Goal: Navigation & Orientation: Find specific page/section

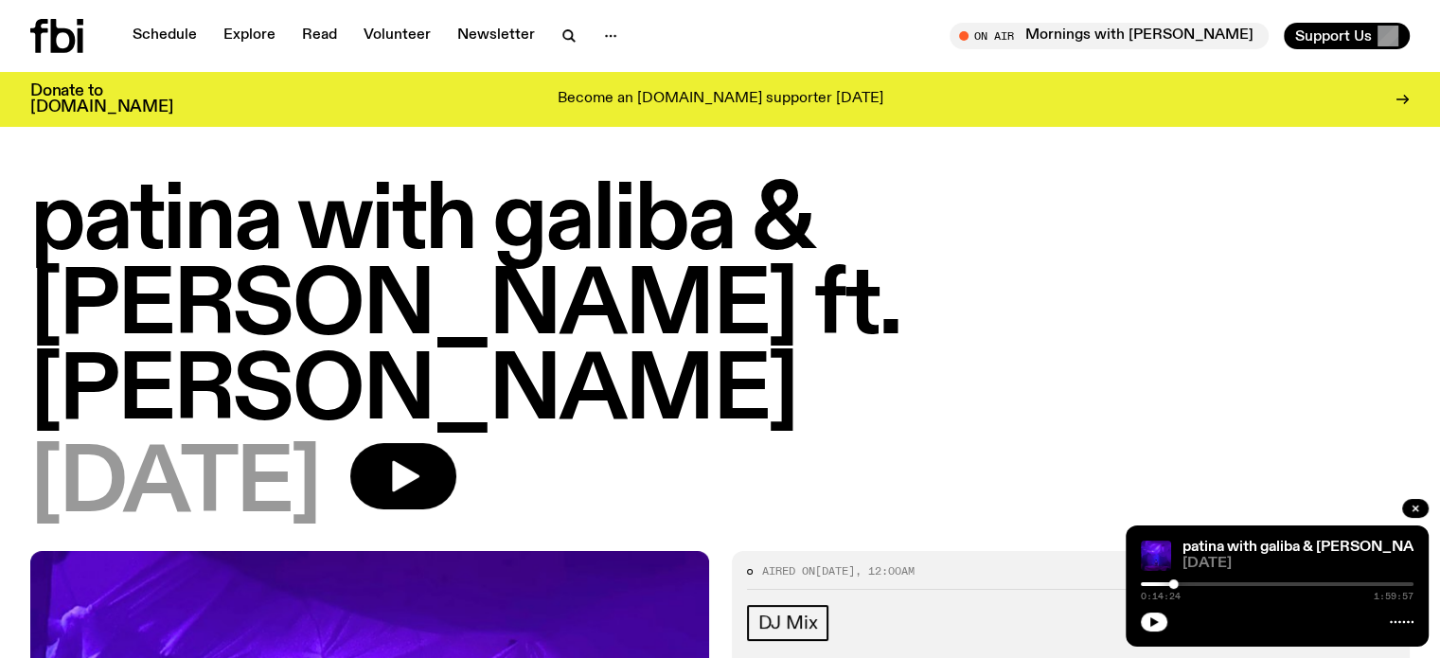
click at [61, 35] on icon at bounding box center [63, 36] width 25 height 34
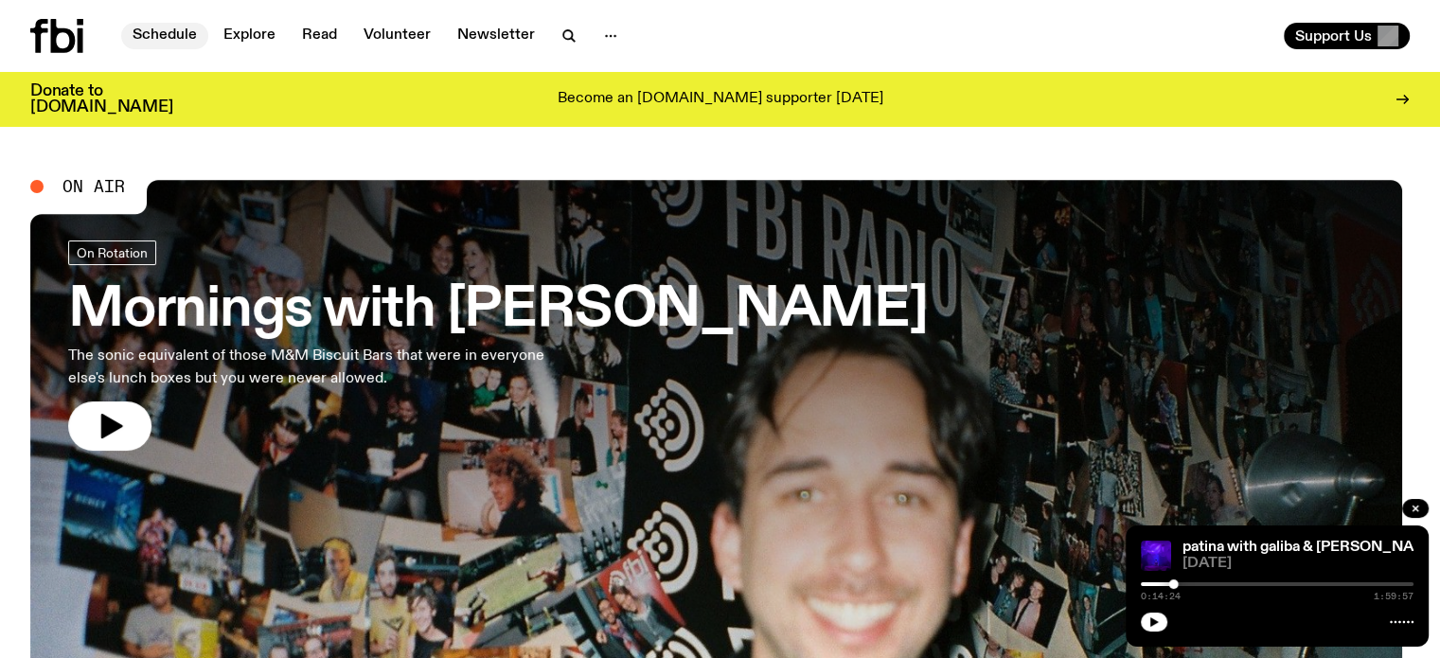
click at [170, 41] on link "Schedule" at bounding box center [164, 36] width 87 height 27
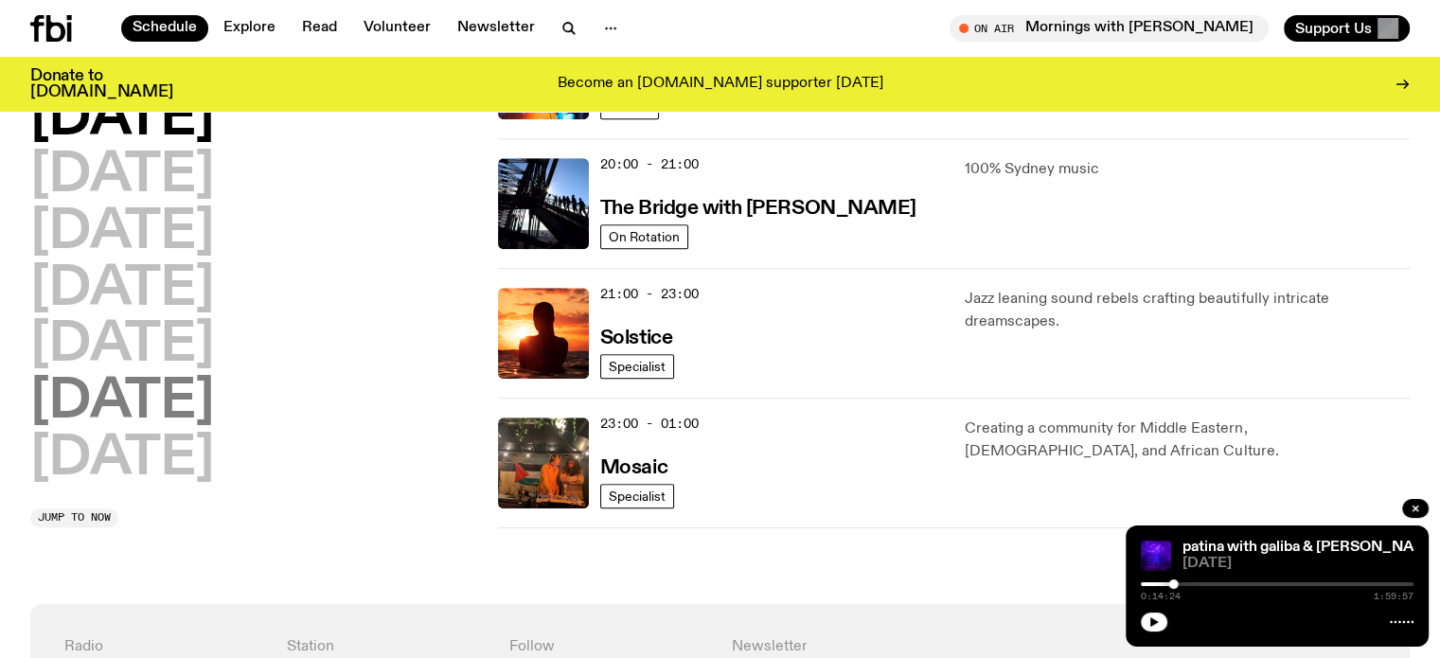
click at [213, 379] on h2 "[DATE]" at bounding box center [122, 402] width 184 height 53
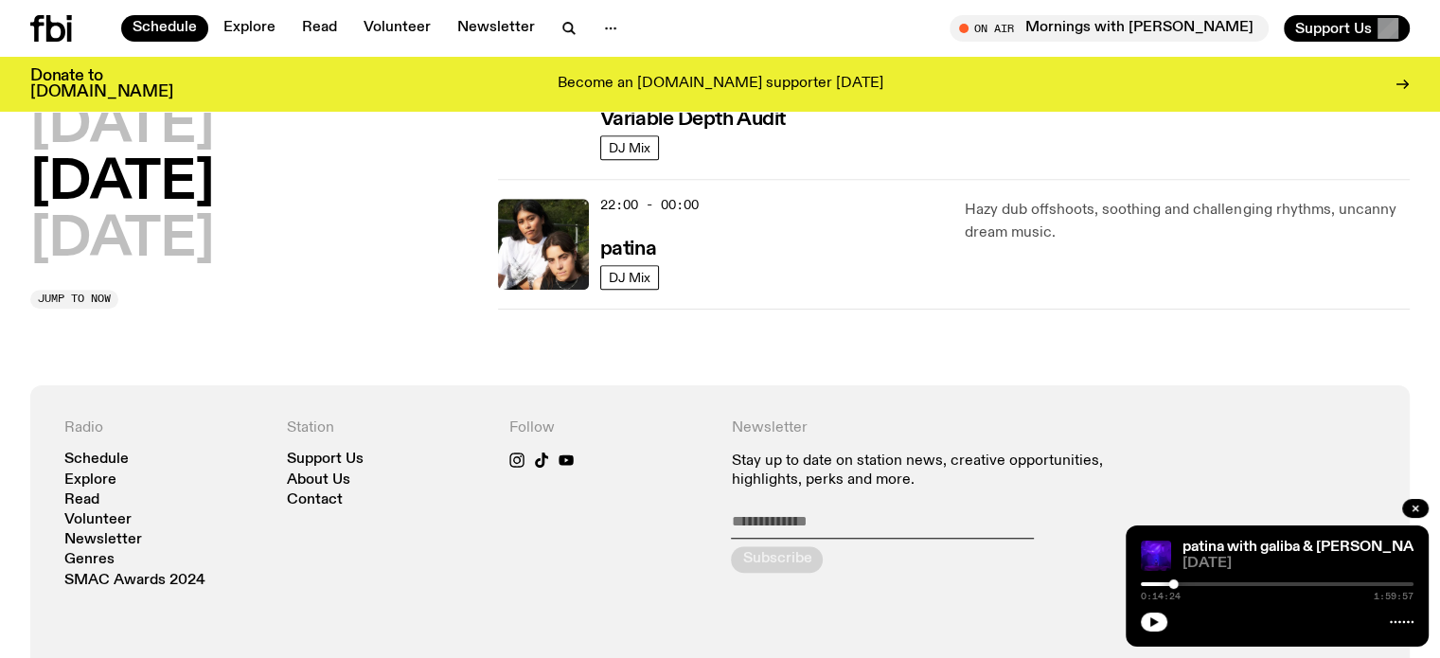
scroll to position [1258, 0]
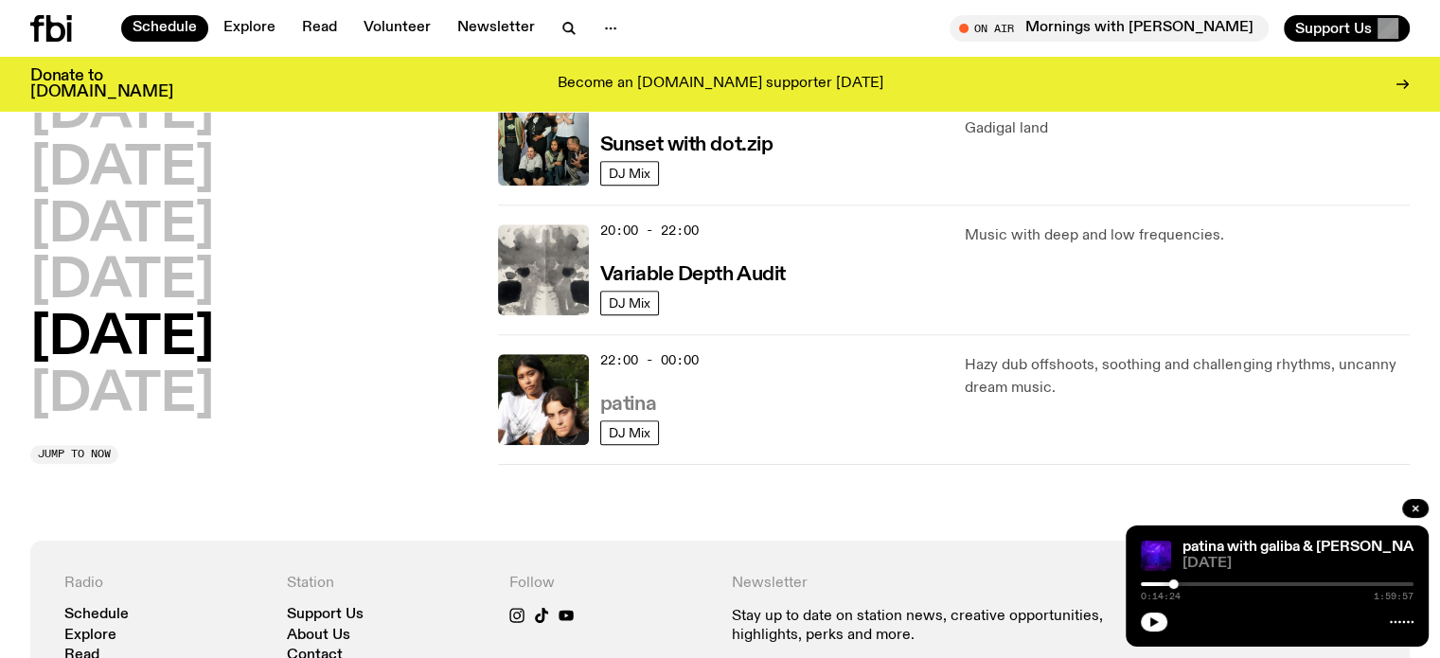
click at [629, 401] on h3 "patina" at bounding box center [628, 405] width 56 height 20
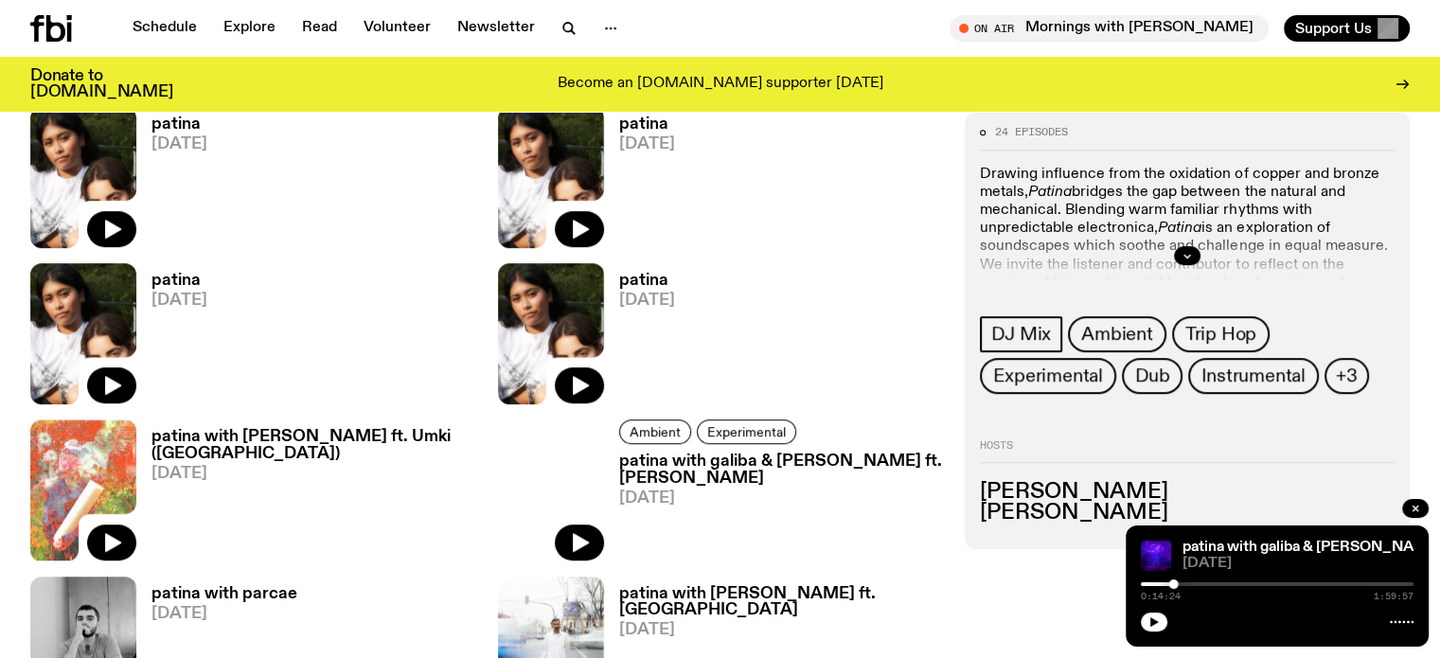
scroll to position [742, 0]
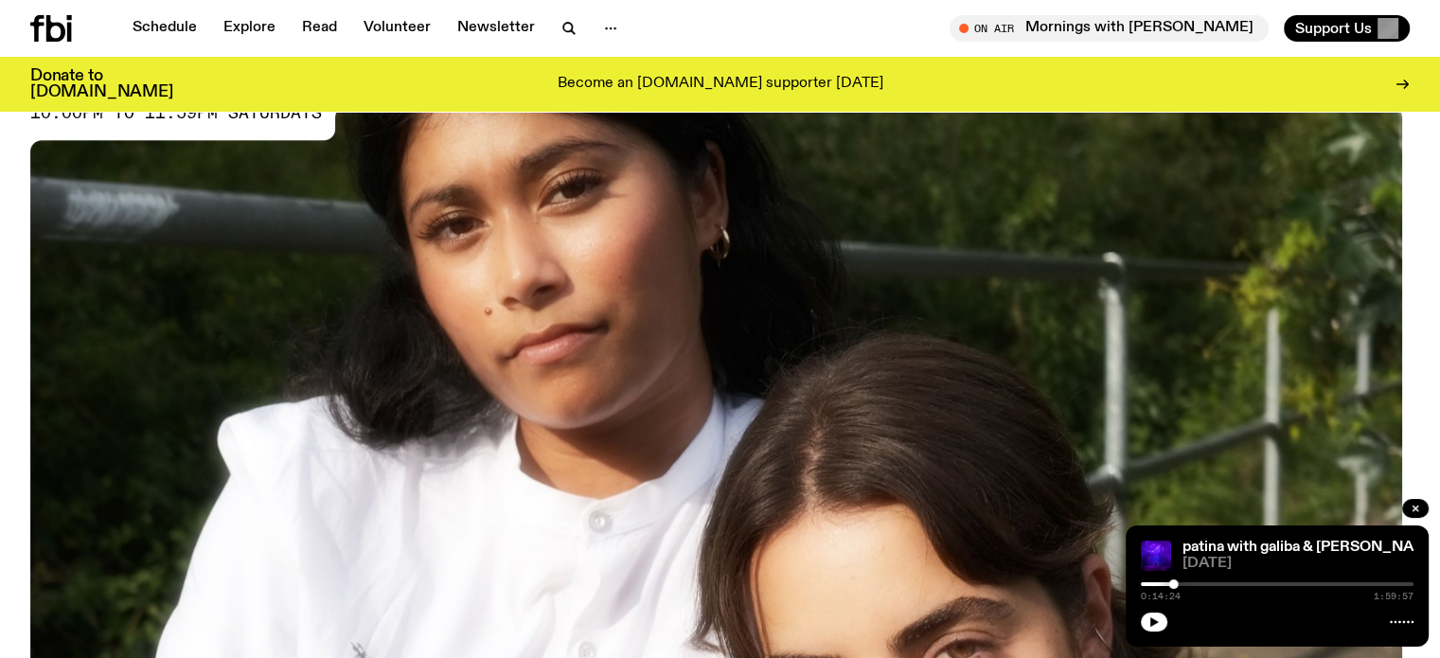
scroll to position [0, 0]
